Goal: Task Accomplishment & Management: Use online tool/utility

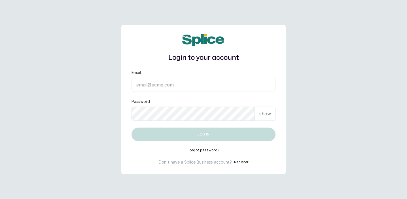
type input "[PERSON_NAME][EMAIL_ADDRESS][DOMAIN_NAME]"
click at [178, 134] on button "Log in" at bounding box center [203, 134] width 144 height 14
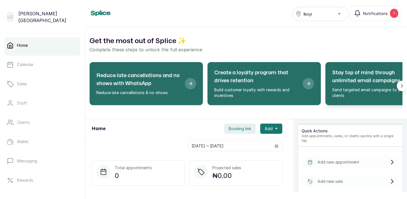
click at [401, 85] on div "Stay top of mind through unlimited email campaigns Send targeted email campaign…" at bounding box center [374, 83] width 84 height 29
